Goal: Task Accomplishment & Management: Use online tool/utility

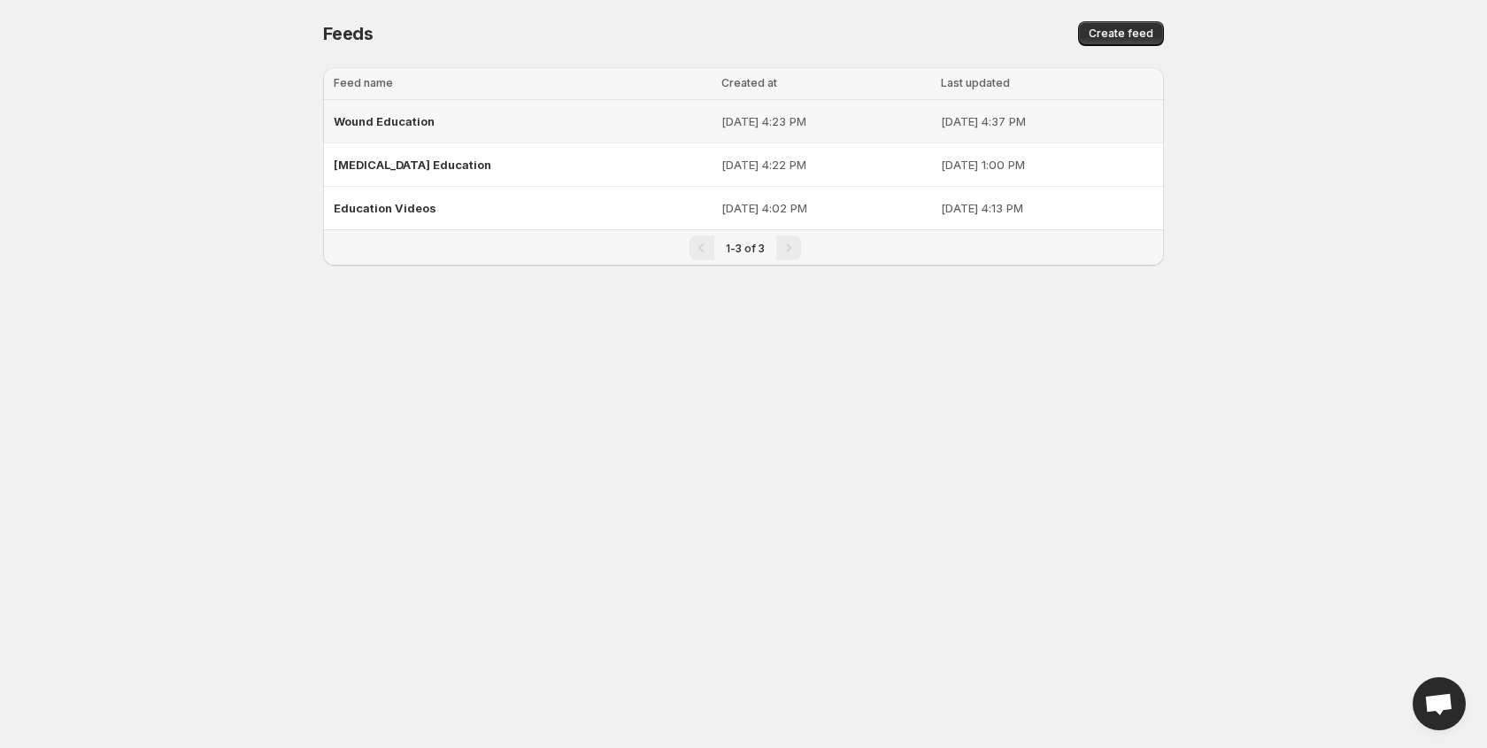
click at [416, 117] on span "Wound Education" at bounding box center [384, 121] width 101 height 14
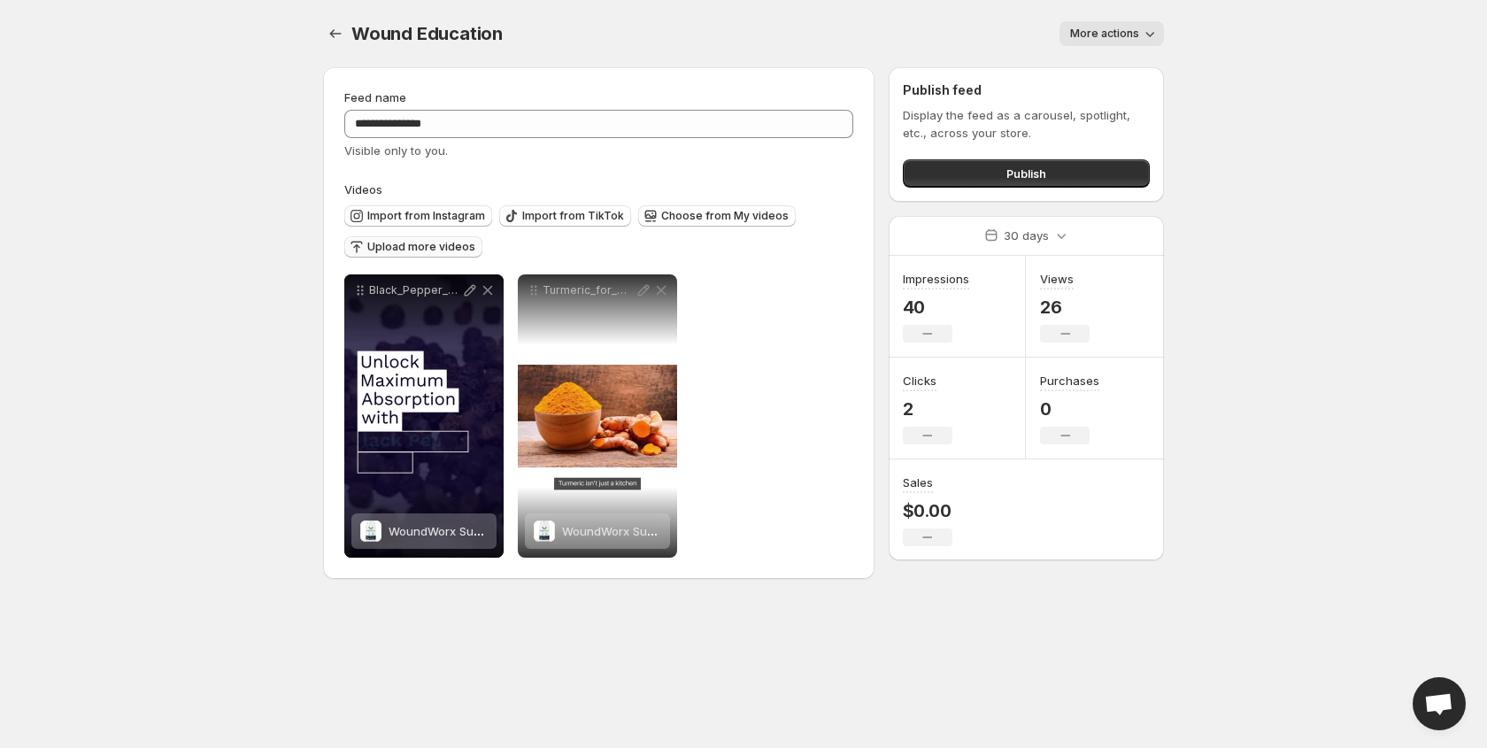
click at [439, 246] on span "Upload more videos" at bounding box center [421, 247] width 108 height 14
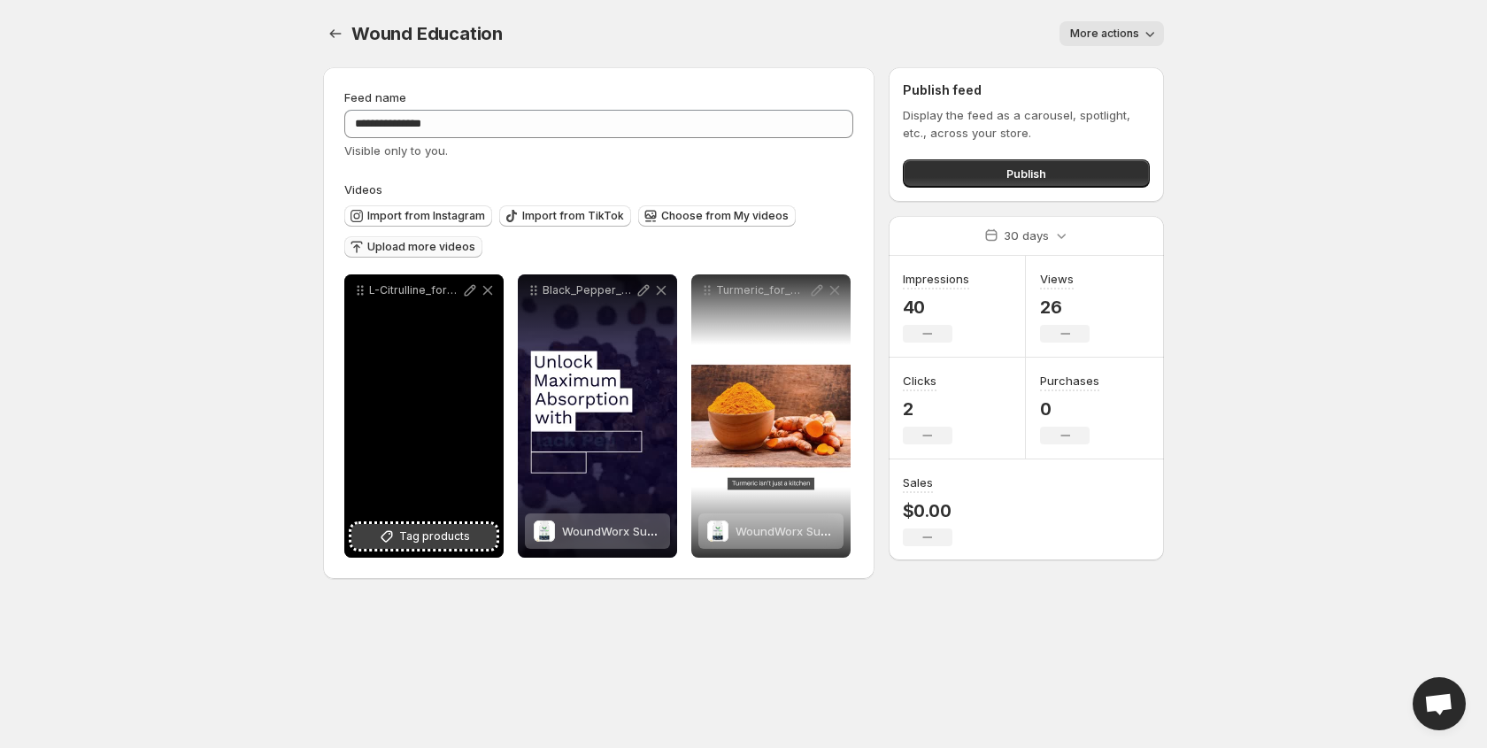
click at [449, 538] on span "Tag products" at bounding box center [434, 537] width 71 height 18
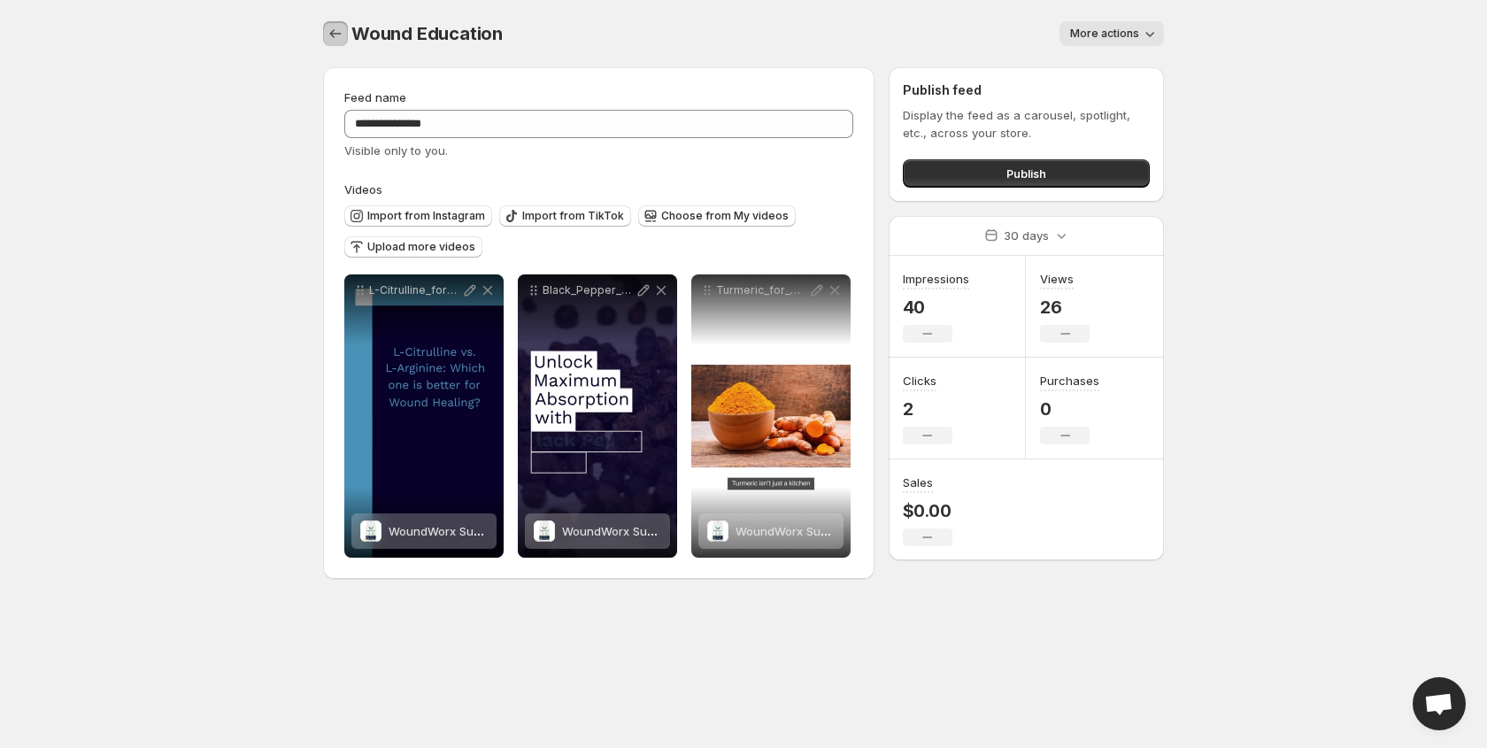
click at [341, 34] on icon "Settings" at bounding box center [336, 34] width 18 height 18
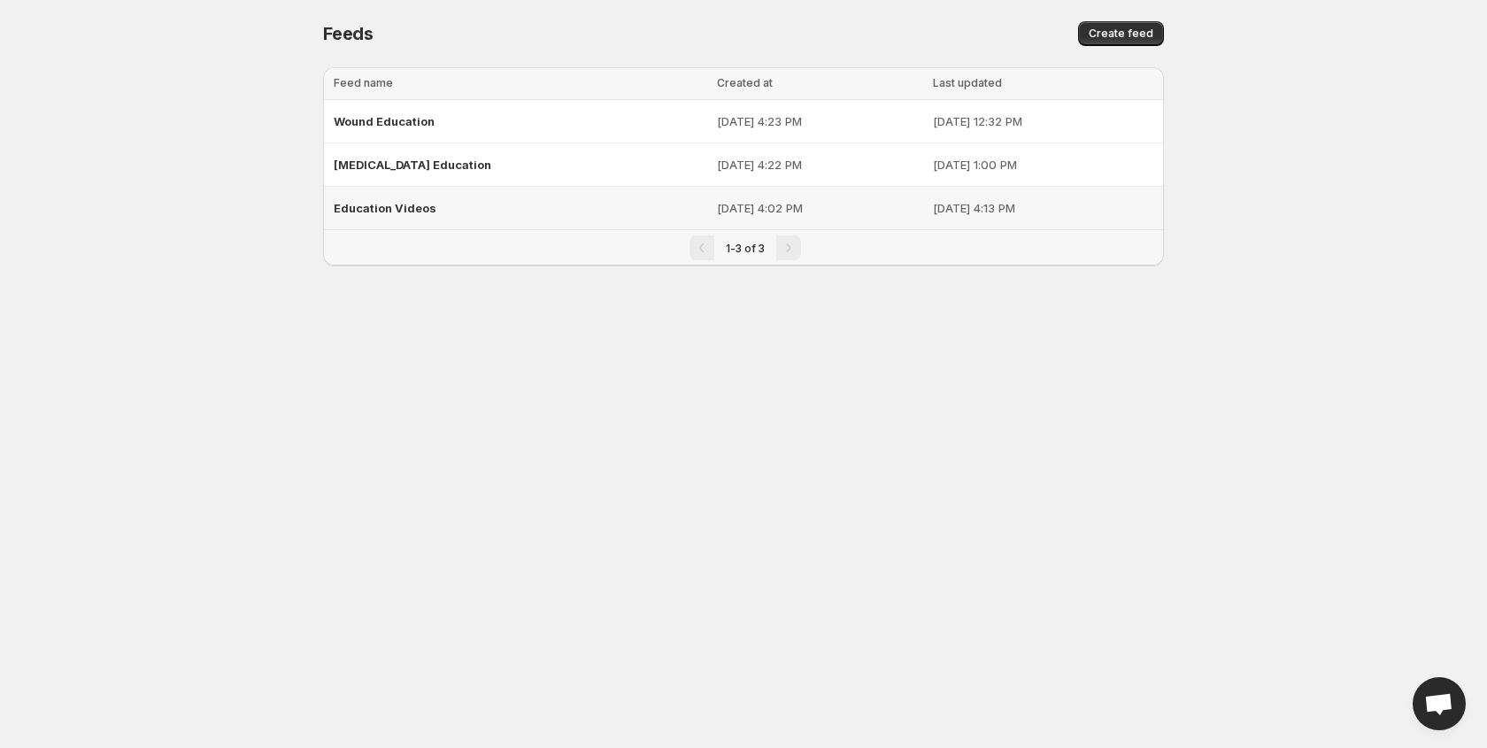
click at [404, 210] on span "Education Videos" at bounding box center [385, 208] width 103 height 14
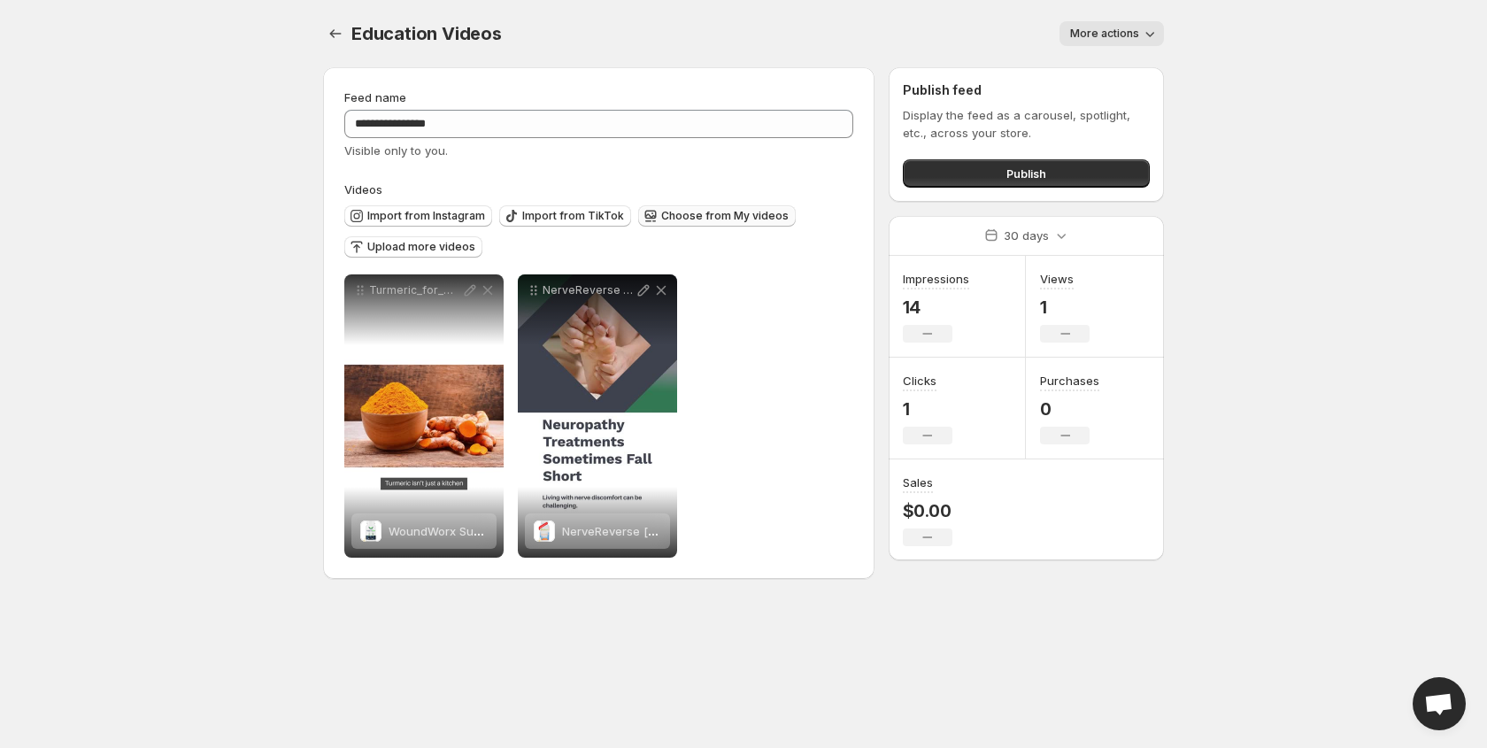
click at [671, 216] on span "Choose from My videos" at bounding box center [724, 216] width 127 height 14
click at [338, 34] on icon "Settings" at bounding box center [336, 33] width 12 height 9
